Goal: Navigation & Orientation: Find specific page/section

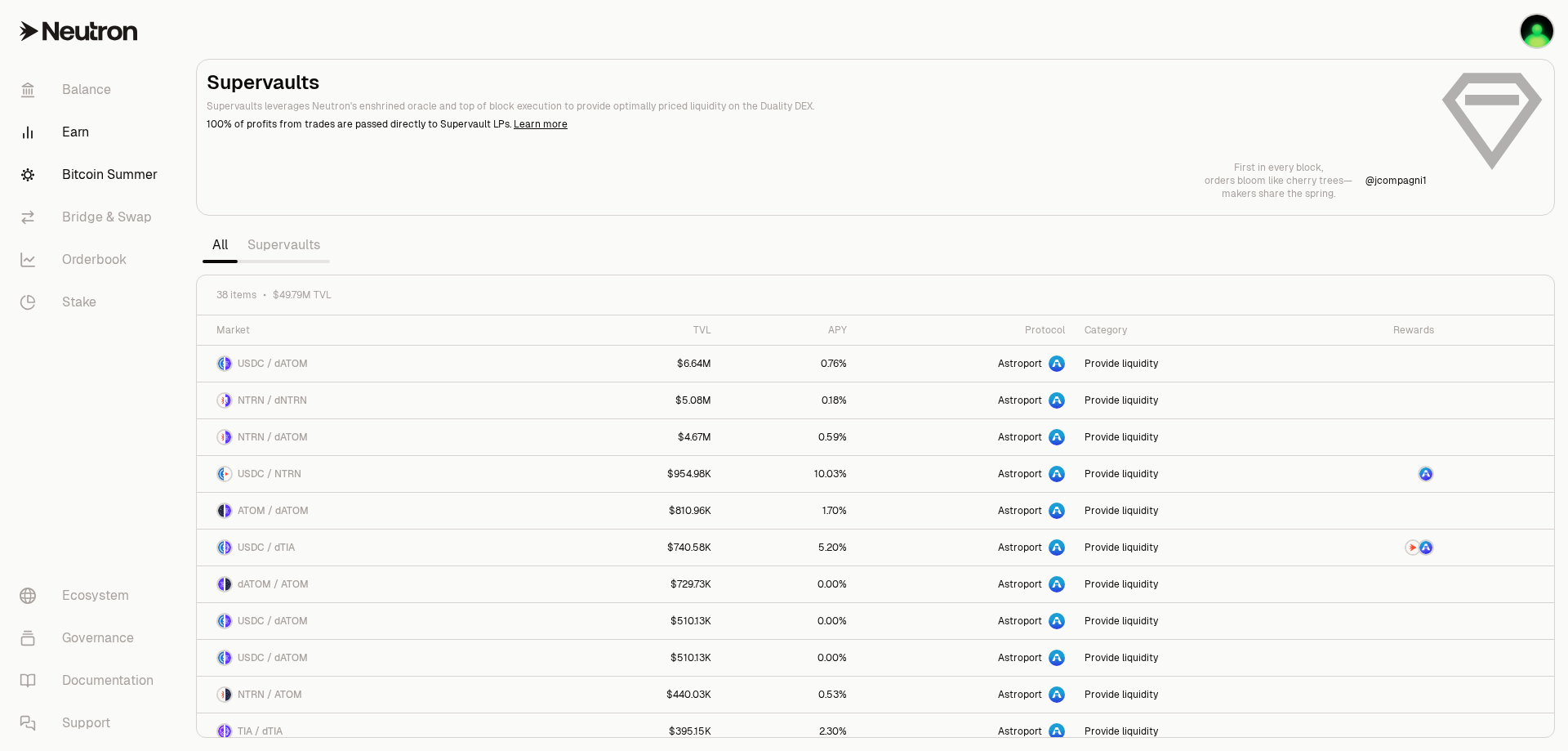
click at [167, 196] on link "Bitcoin Summer" at bounding box center [91, 175] width 170 height 42
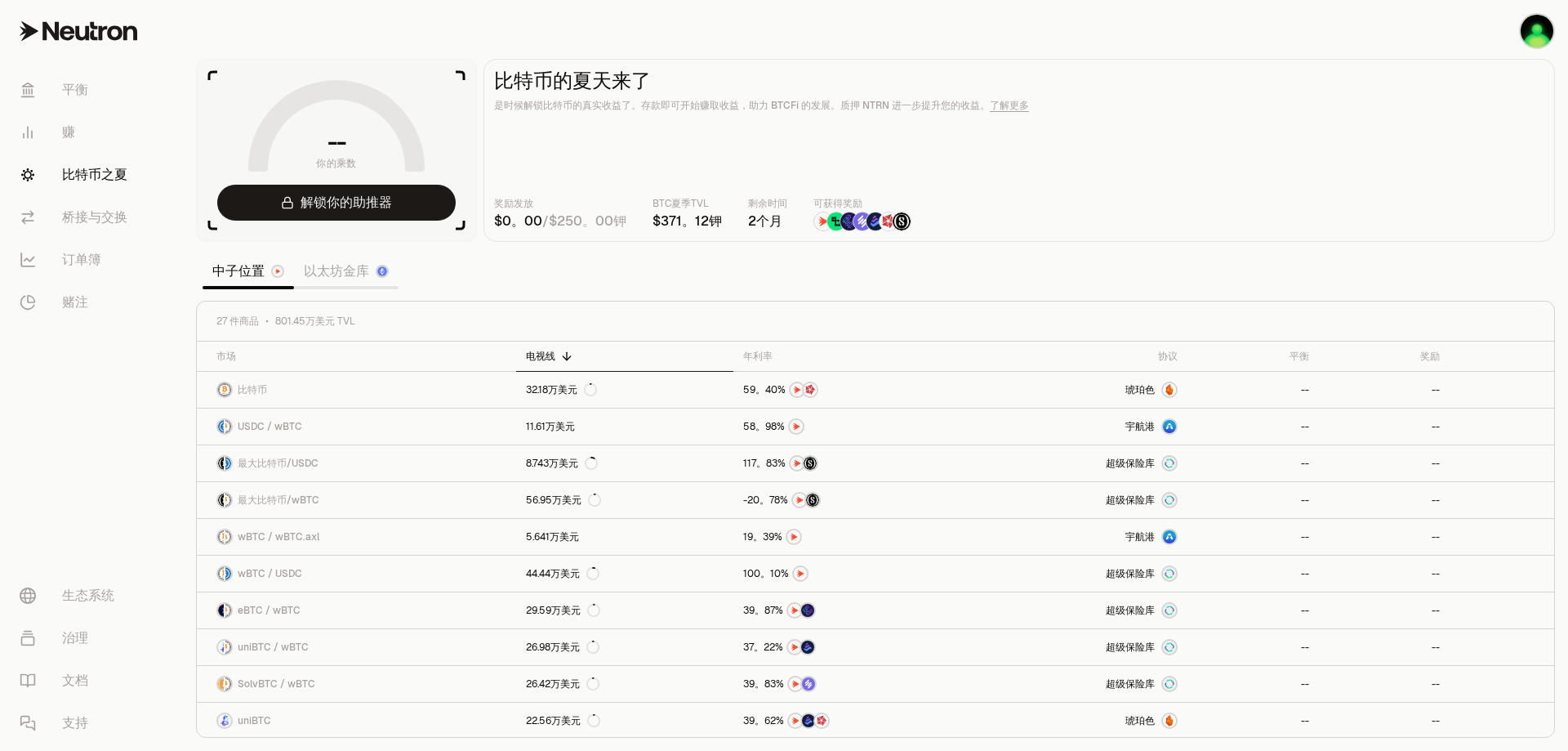
click at [369, 279] on font "以太坊金库" at bounding box center [336, 271] width 65 height 17
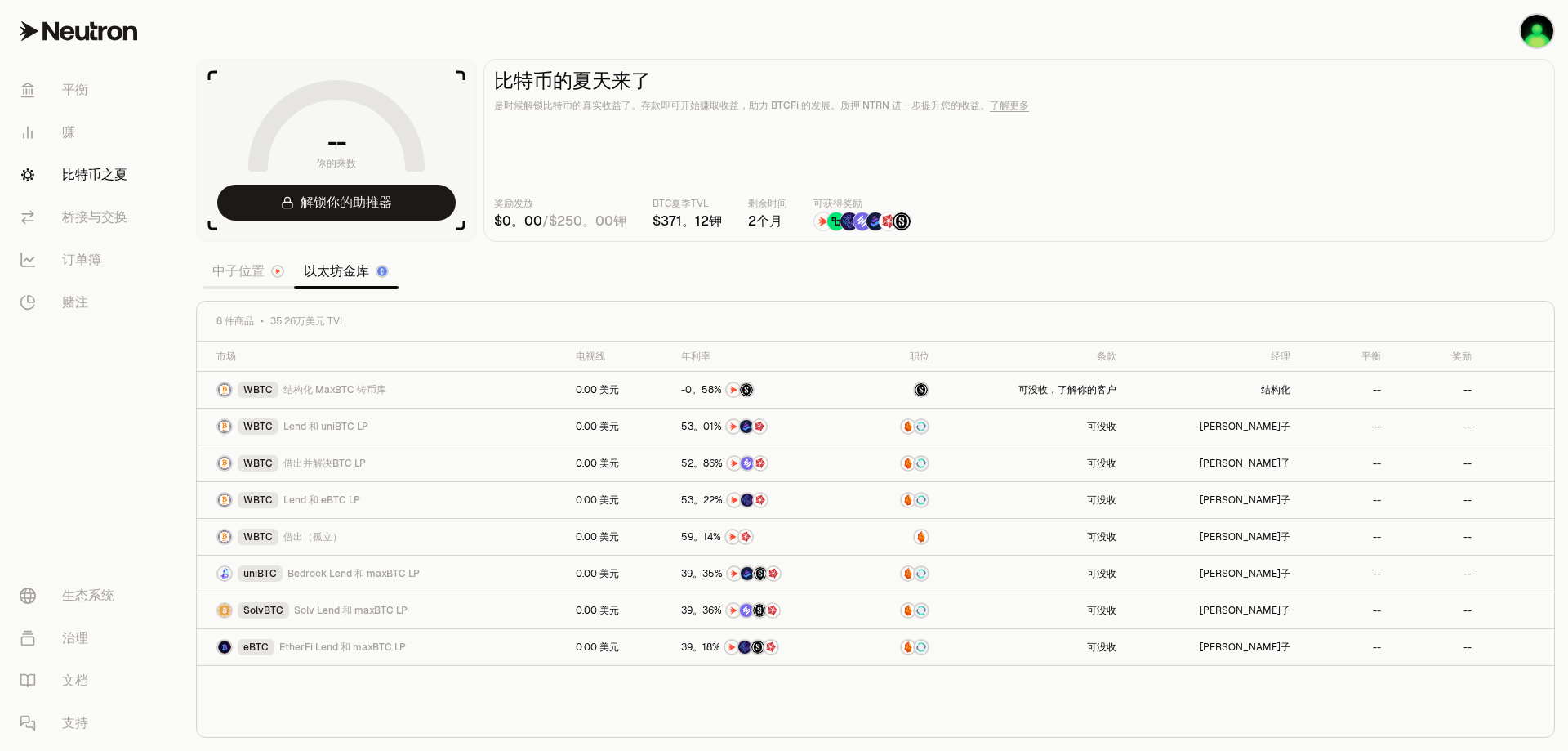
click at [265, 281] on font "中子位置" at bounding box center [238, 271] width 52 height 19
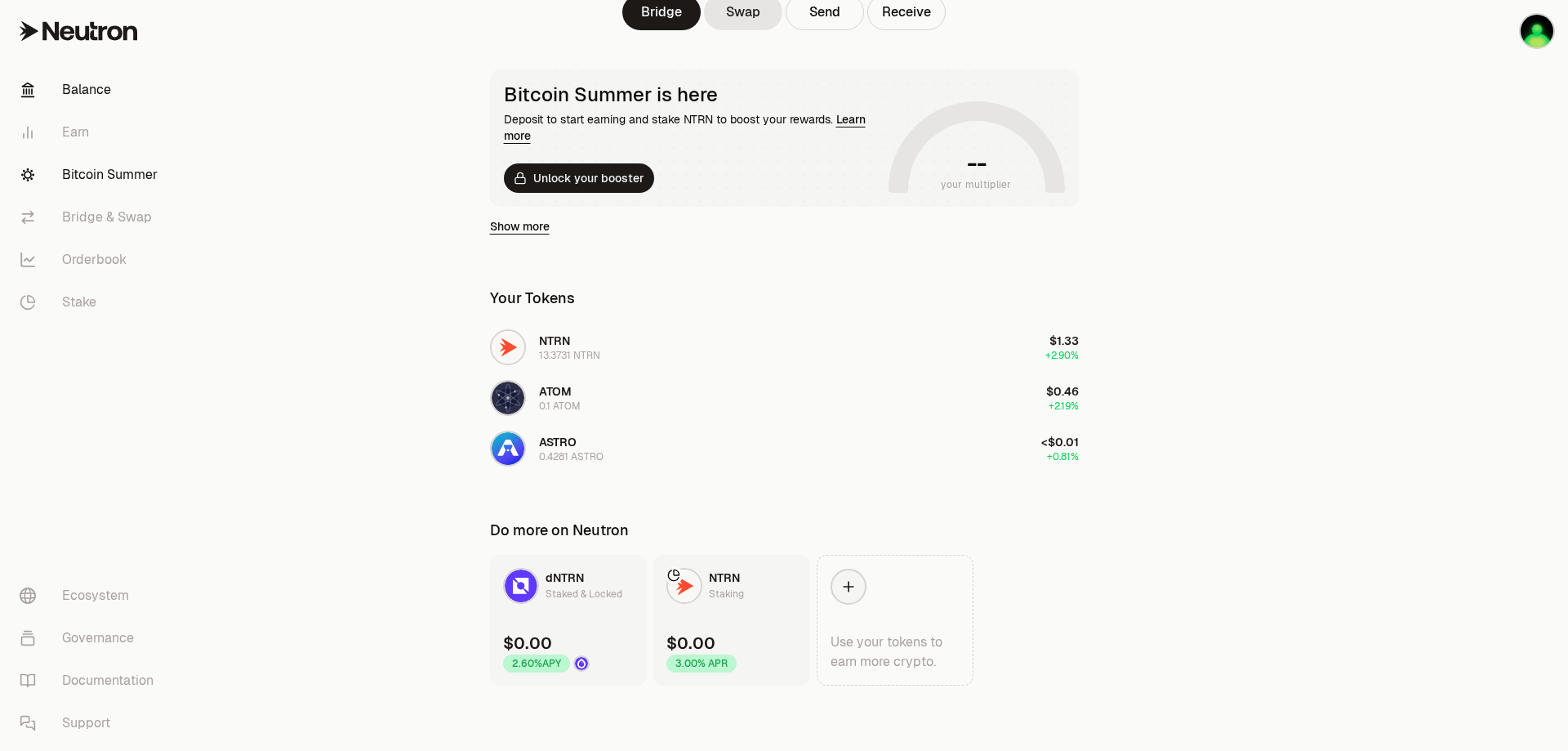
scroll to position [415, 0]
click at [107, 154] on link "Earn" at bounding box center [91, 132] width 170 height 42
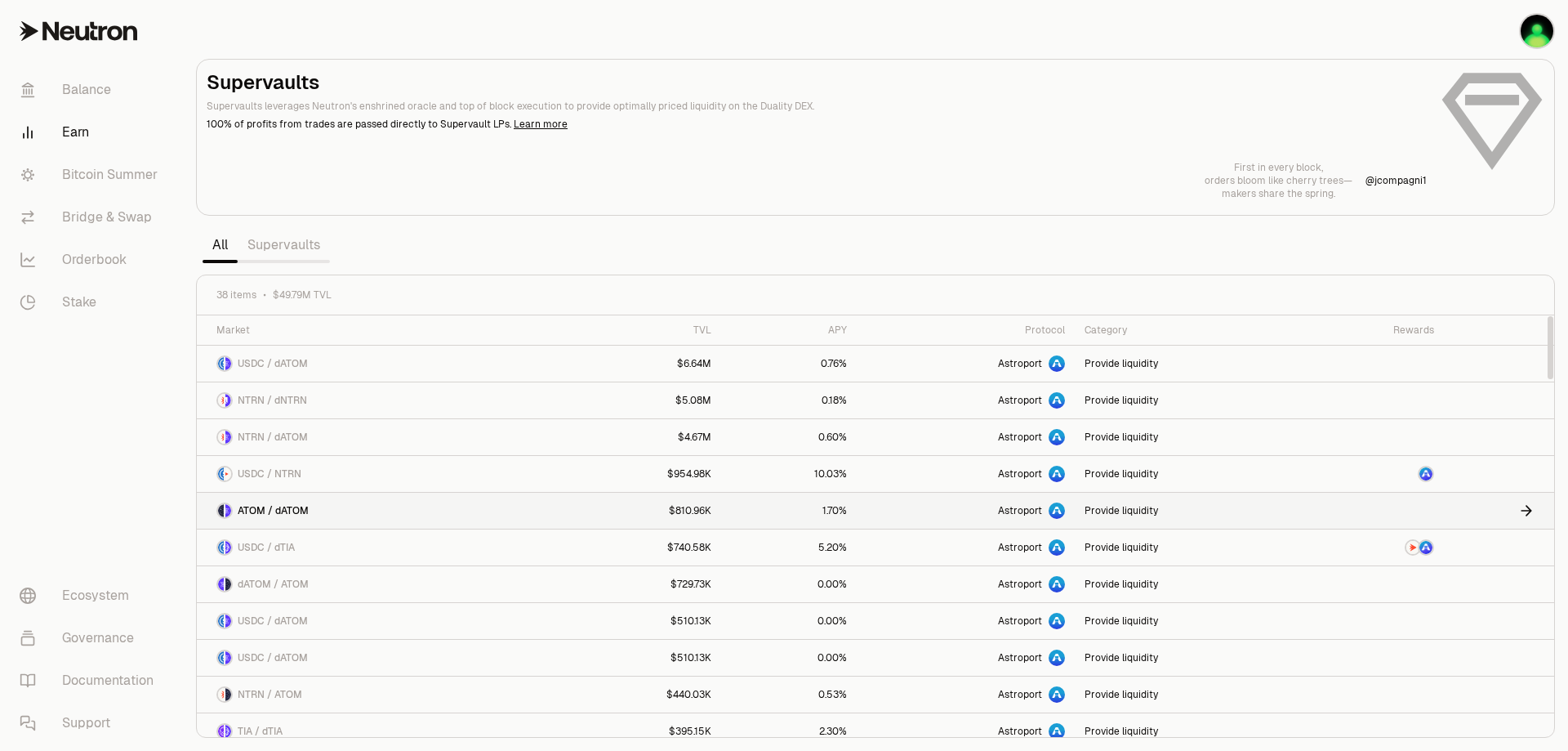
click at [309, 518] on span "ATOM / dATOM" at bounding box center [273, 510] width 71 height 13
click at [1534, 44] on img "button" at bounding box center [1537, 30] width 33 height 33
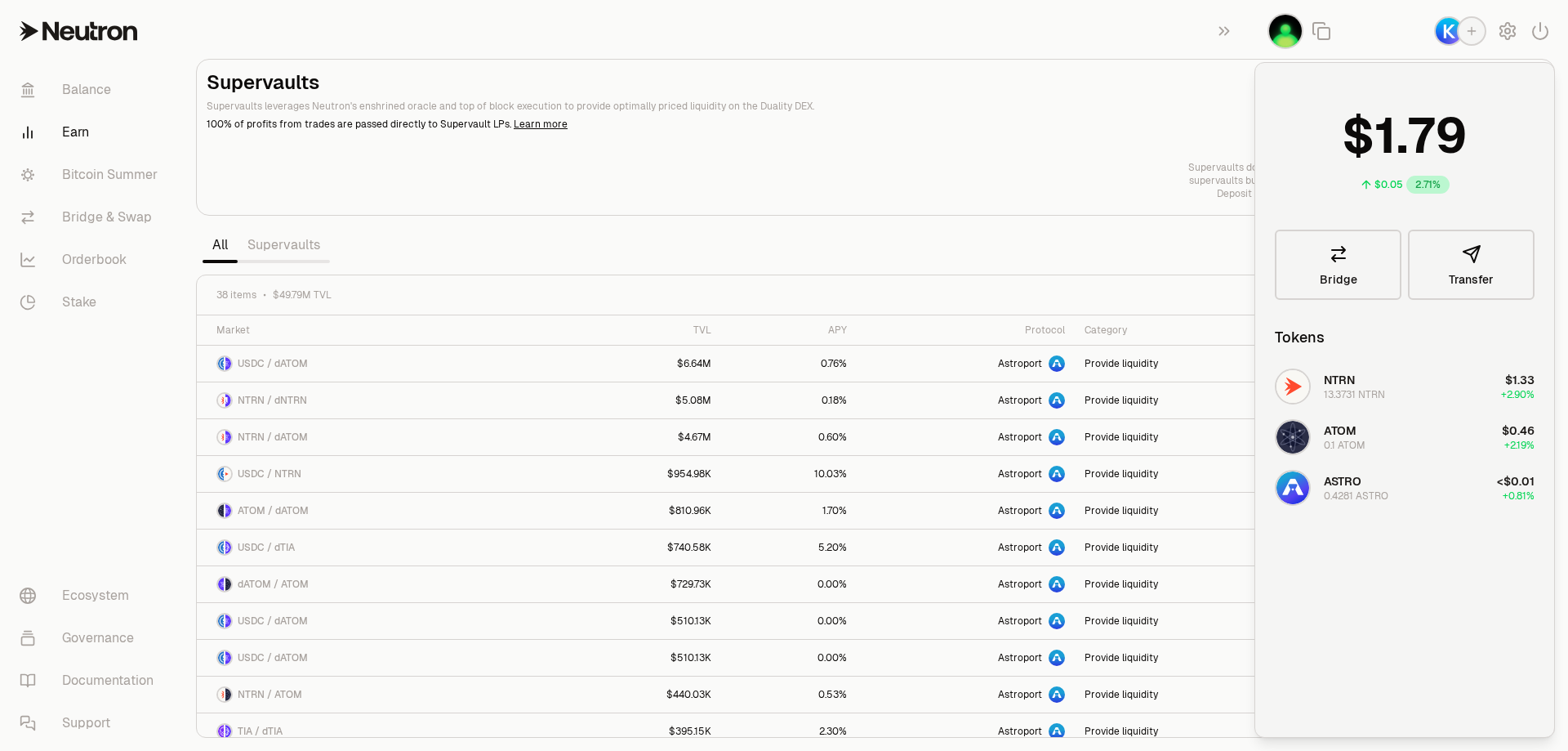
click at [971, 71] on section "Supervaults Supervaults leverages Neutron's enshrined oracle and top of block e…" at bounding box center [875, 376] width 1385 height 751
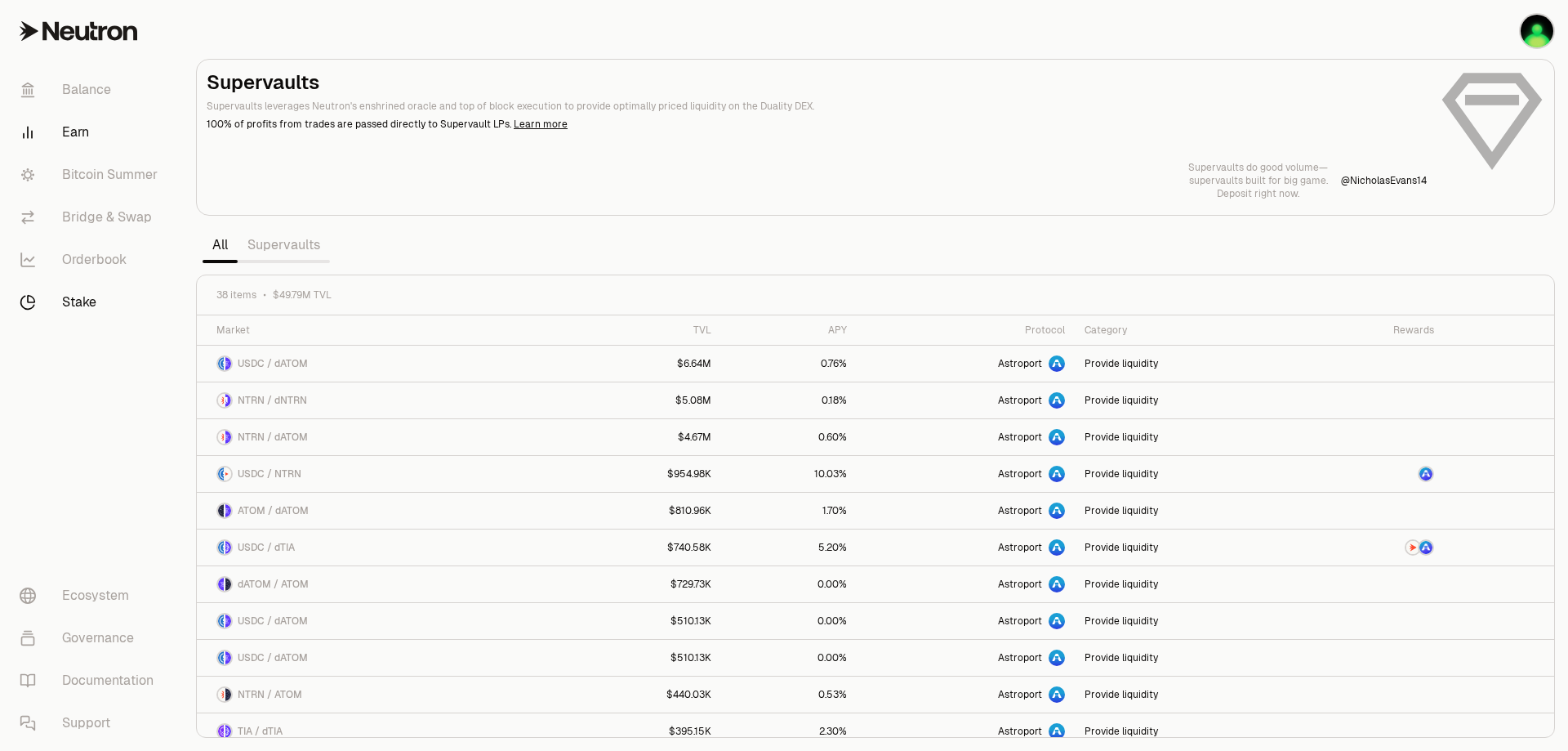
click at [137, 324] on link "Stake" at bounding box center [91, 302] width 170 height 42
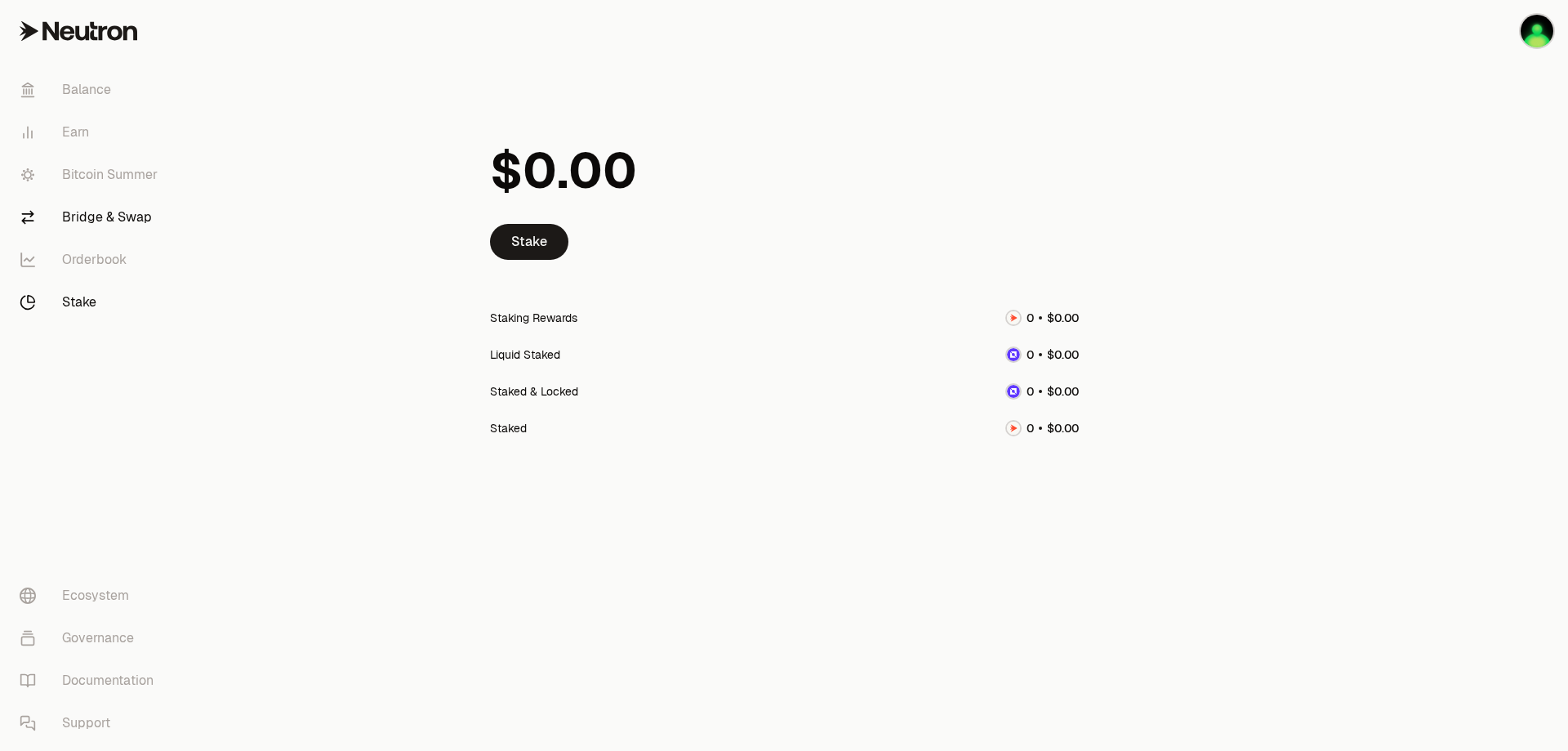
click at [156, 238] on link "Bridge & Swap" at bounding box center [91, 217] width 170 height 42
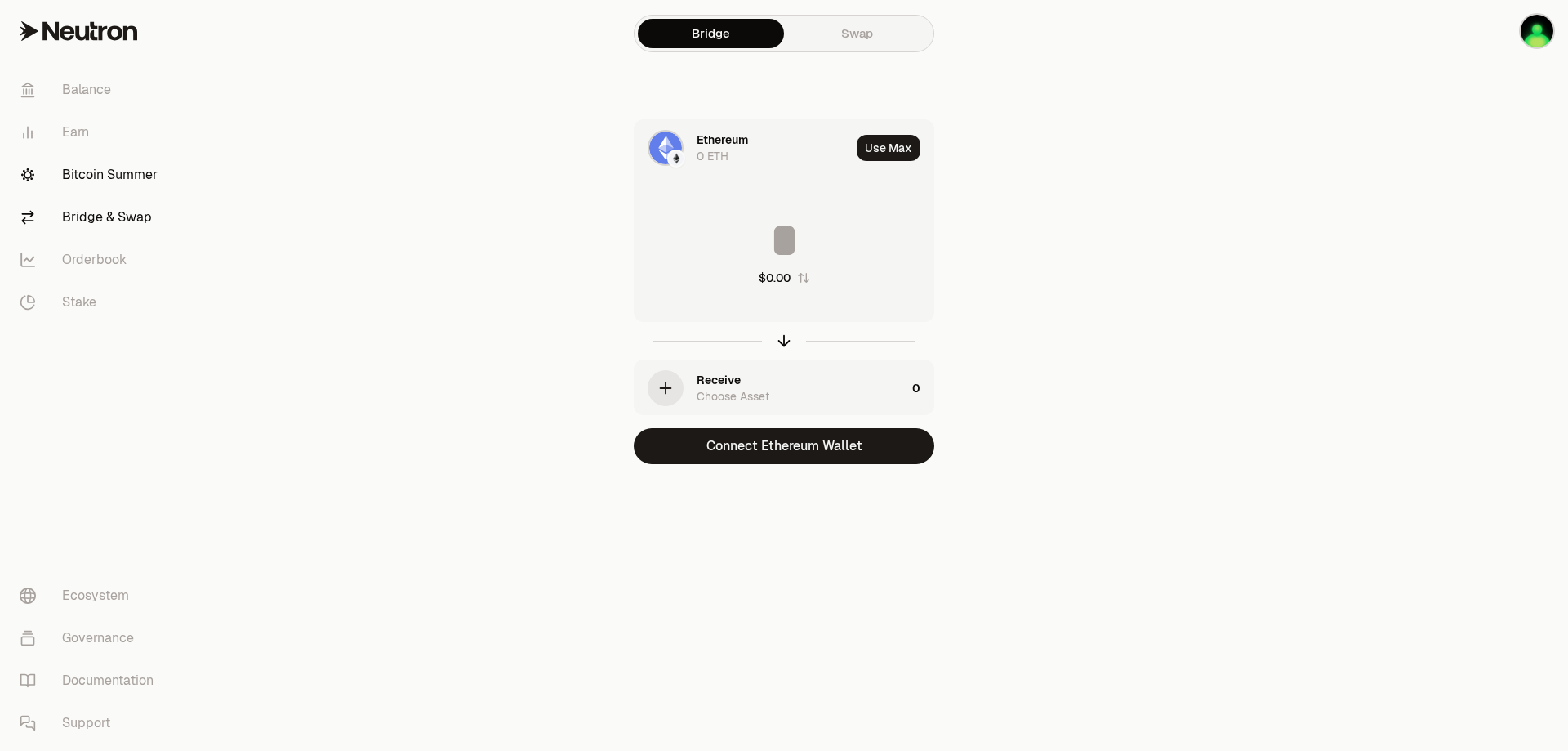
click at [150, 196] on link "Bitcoin Summer" at bounding box center [91, 175] width 170 height 42
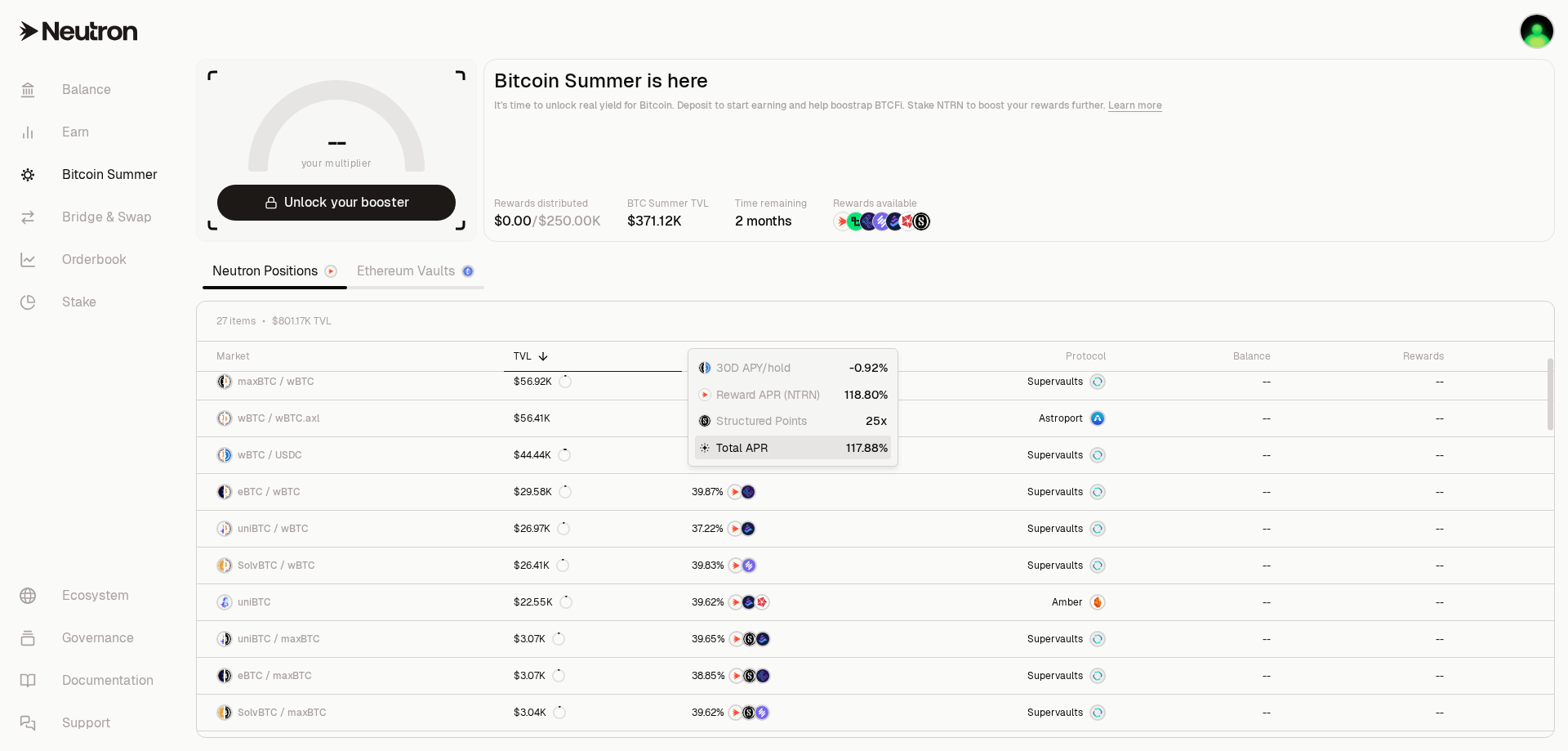
scroll to position [66, 0]
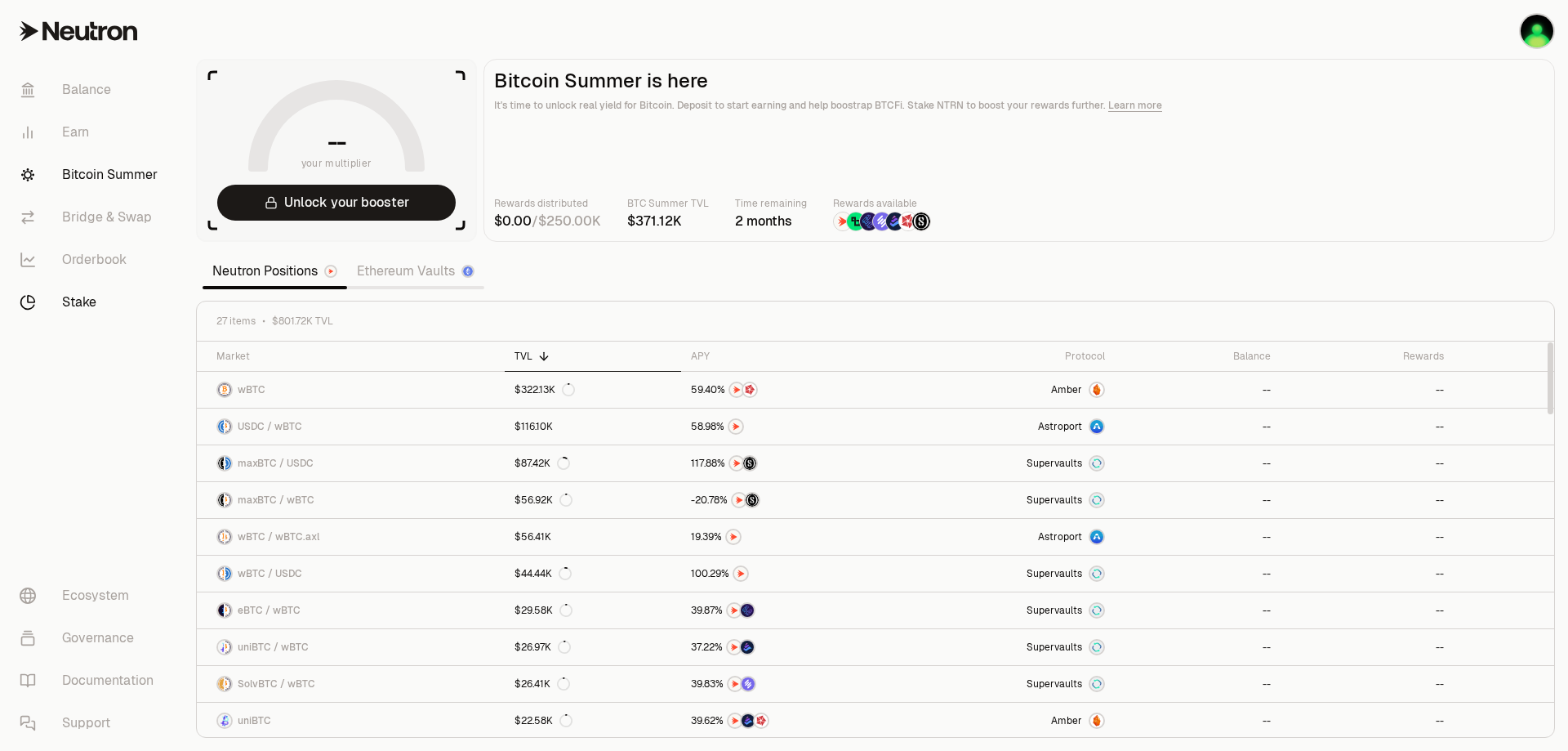
click at [168, 324] on link "Stake" at bounding box center [91, 302] width 170 height 42
